Goal: Navigation & Orientation: Find specific page/section

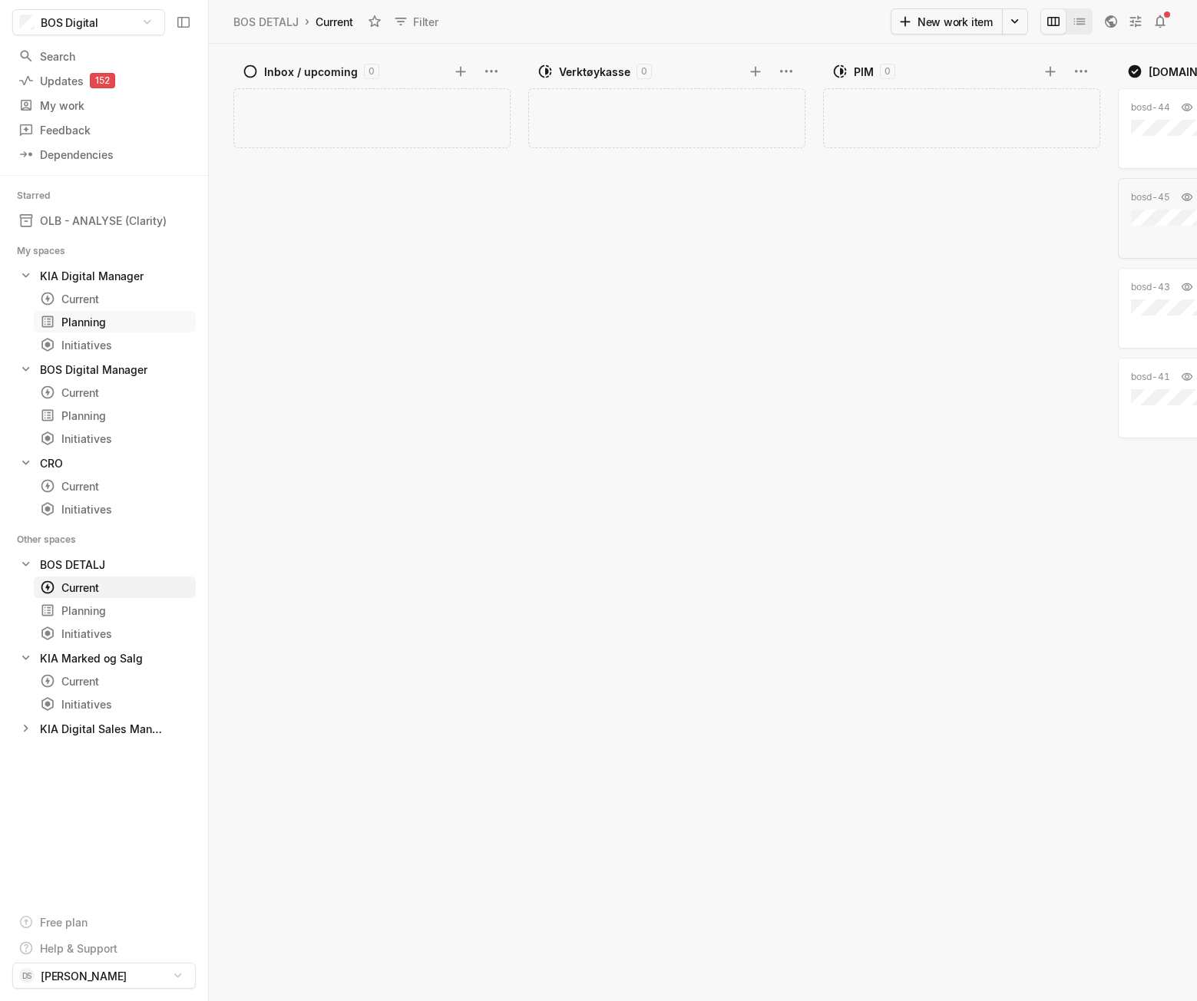
click at [83, 314] on div "Planning" at bounding box center [87, 322] width 94 height 16
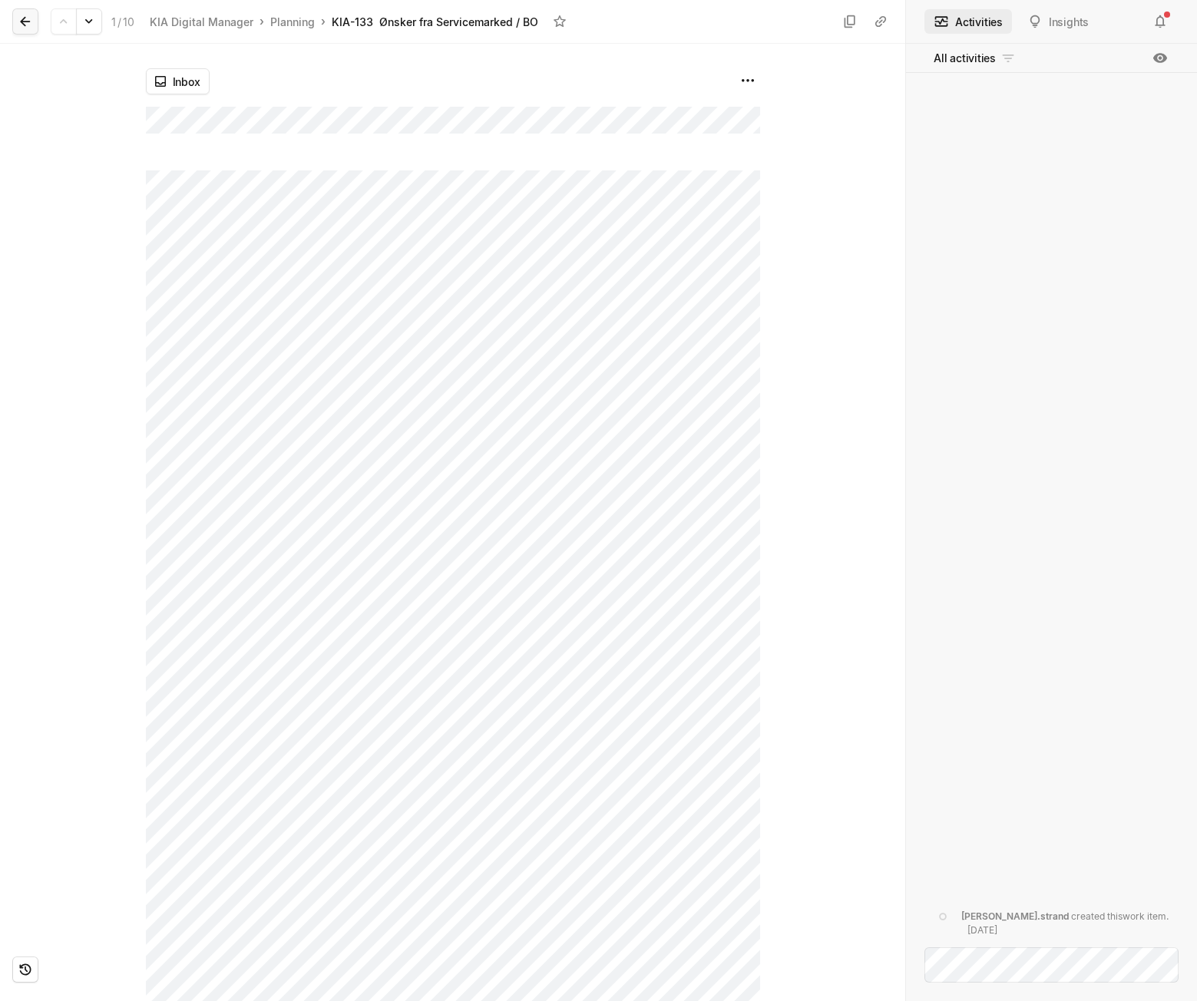
click at [31, 21] on icon at bounding box center [25, 21] width 15 height 15
click at [37, 15] on button at bounding box center [25, 21] width 26 height 26
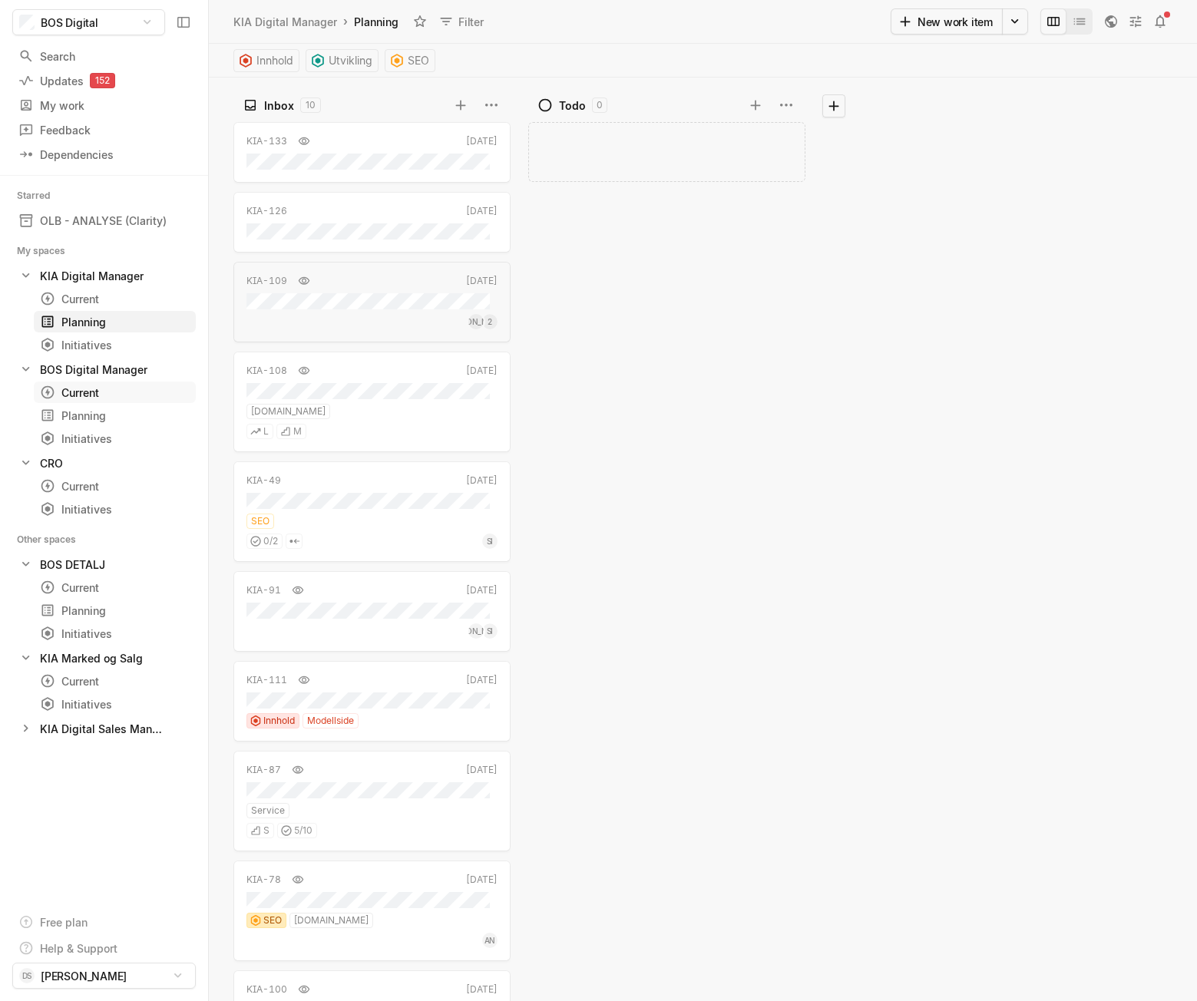
click at [84, 398] on div "Current" at bounding box center [87, 393] width 94 height 16
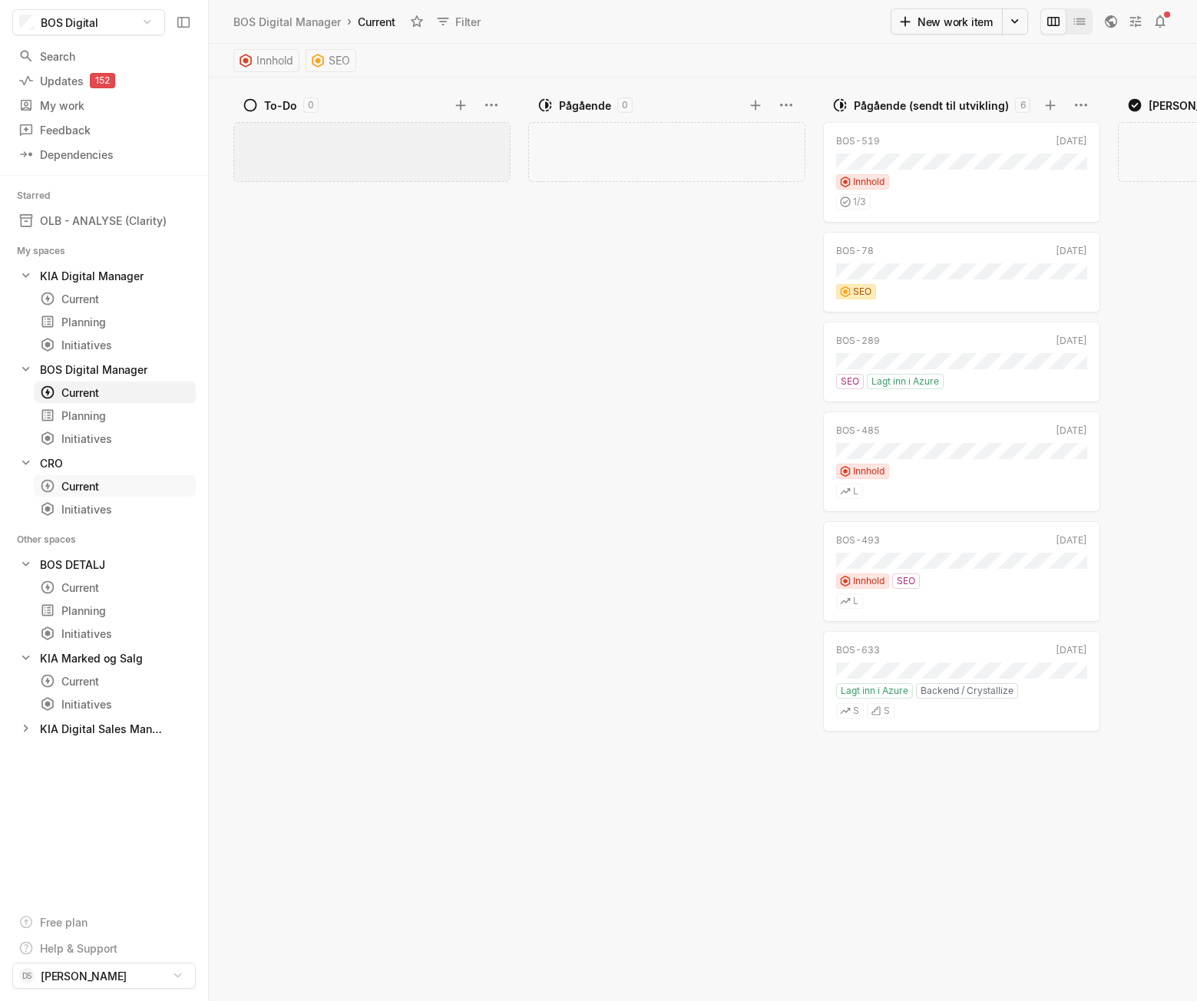
click at [89, 481] on div "Current" at bounding box center [87, 486] width 94 height 16
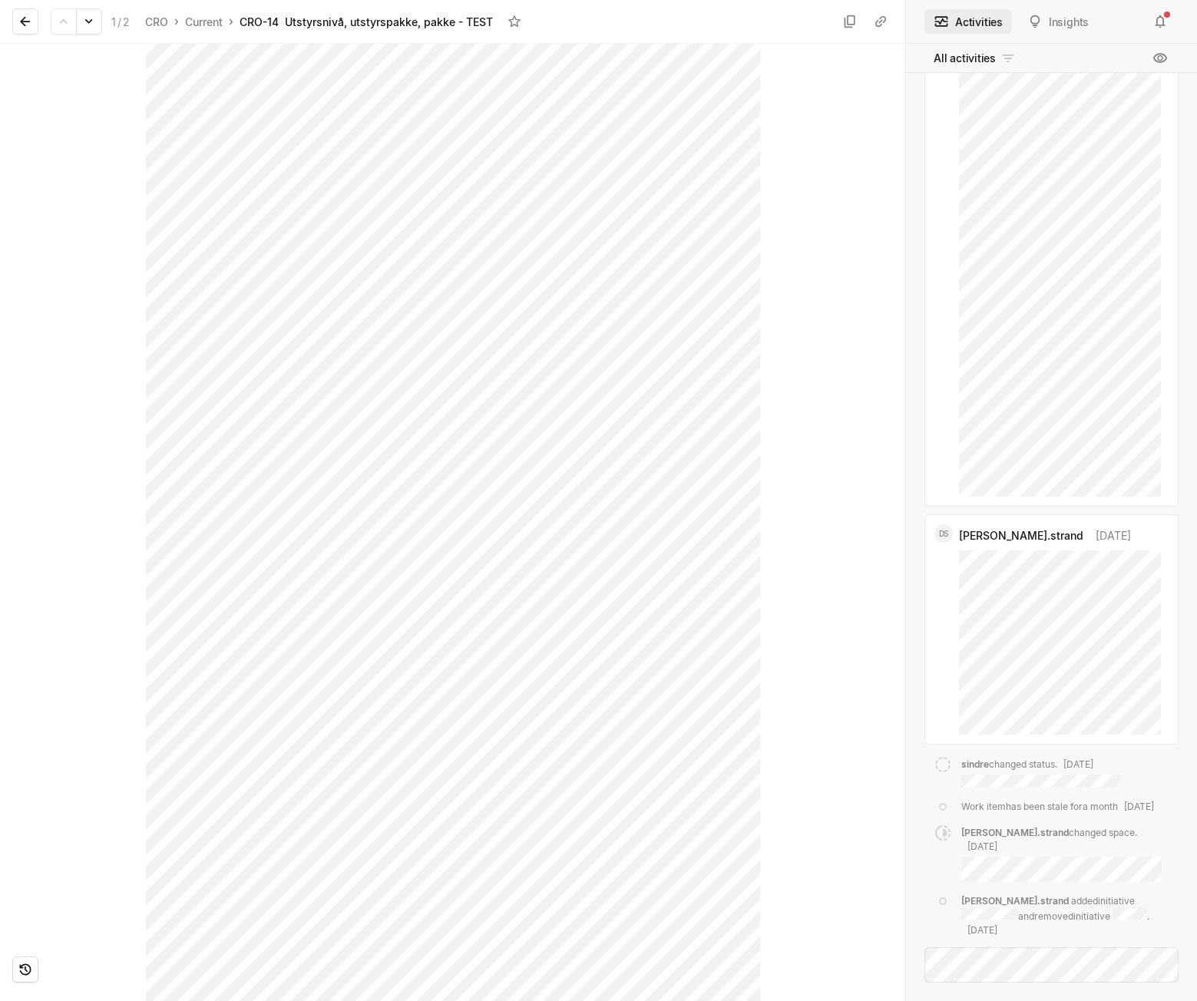
scroll to position [1766, 0]
click at [20, 19] on icon at bounding box center [25, 21] width 15 height 15
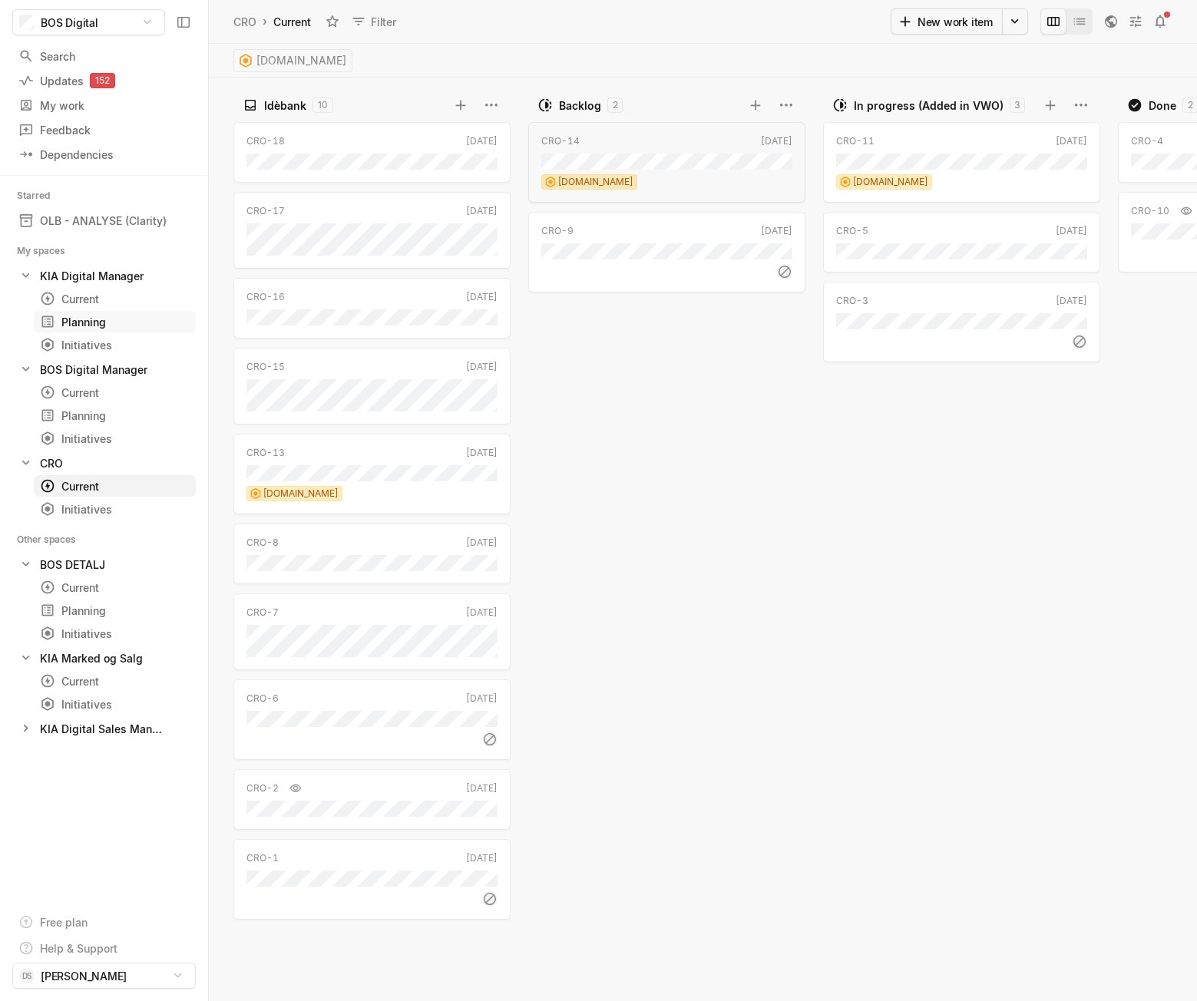
click at [90, 322] on div "Planning" at bounding box center [87, 322] width 94 height 16
